Goal: Navigation & Orientation: Find specific page/section

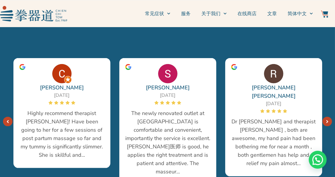
scroll to position [1014, 0]
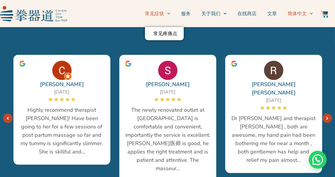
click at [299, 13] on span "简体中文" at bounding box center [297, 13] width 19 height 7
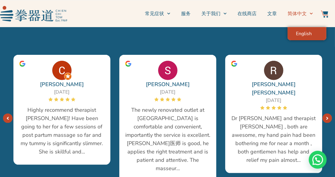
click at [308, 33] on span "English" at bounding box center [304, 34] width 16 height 6
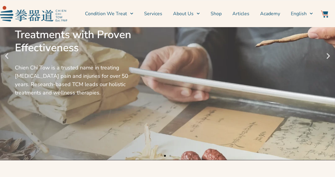
scroll to position [89, 0]
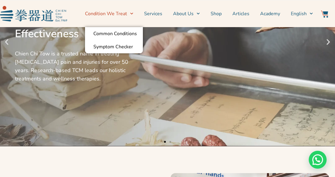
click at [103, 13] on link "Condition We Treat" at bounding box center [109, 13] width 48 height 15
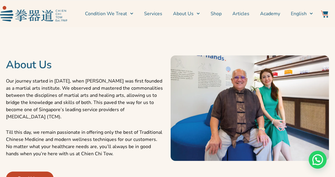
scroll to position [209, 0]
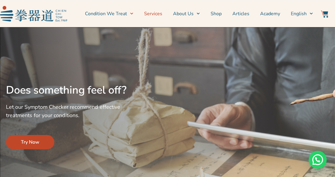
click at [150, 14] on link "Services" at bounding box center [153, 13] width 18 height 15
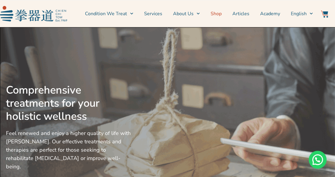
click at [221, 13] on link "Shop" at bounding box center [216, 13] width 11 height 15
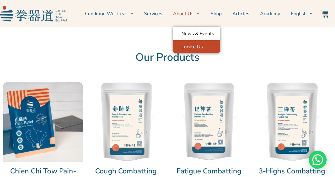
click at [195, 46] on link "Locate Us" at bounding box center [196, 46] width 47 height 13
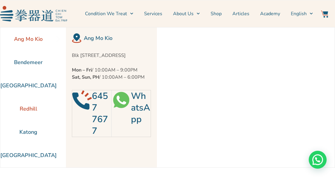
click at [29, 108] on li "Redhill" at bounding box center [28, 108] width 56 height 23
click at [274, 13] on link "Academy" at bounding box center [270, 13] width 20 height 15
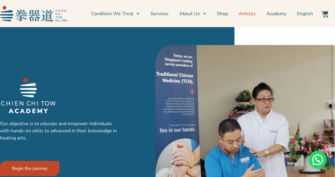
click at [247, 14] on link "Articles" at bounding box center [247, 13] width 17 height 15
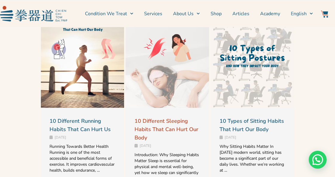
scroll to position [388, 0]
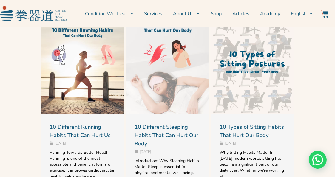
click at [166, 93] on link at bounding box center [168, 62] width 84 height 104
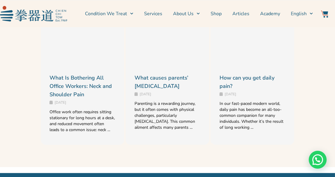
scroll to position [805, 0]
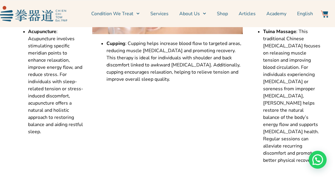
scroll to position [1879, 0]
